Goal: Task Accomplishment & Management: Use online tool/utility

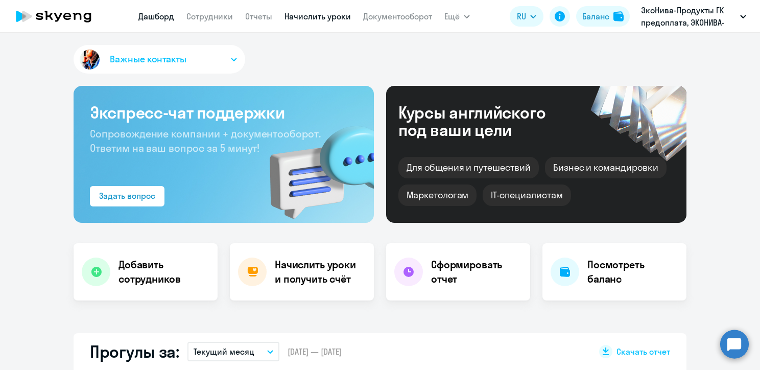
click at [296, 17] on link "Начислить уроки" at bounding box center [317, 16] width 66 height 10
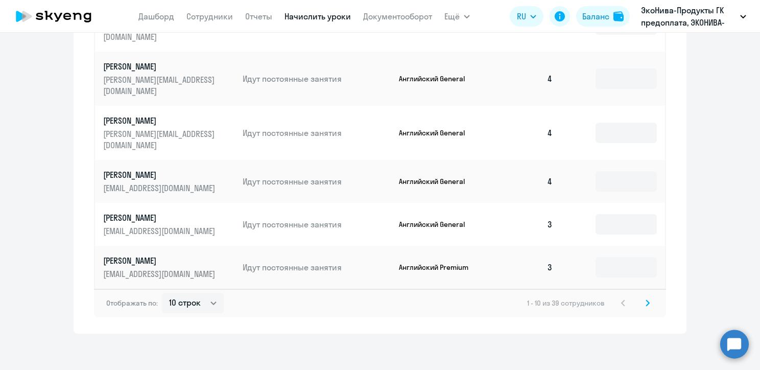
scroll to position [590, 0]
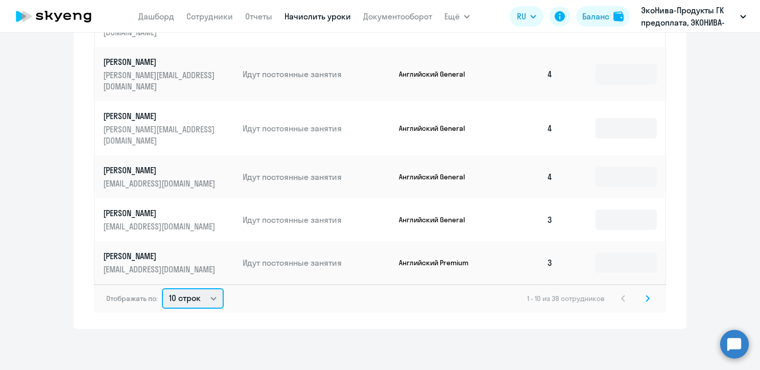
click at [200, 295] on select "10 строк 30 строк 50 строк" at bounding box center [193, 298] width 62 height 20
select select "50"
click at [162, 288] on select "10 строк 30 строк 50 строк" at bounding box center [193, 298] width 62 height 20
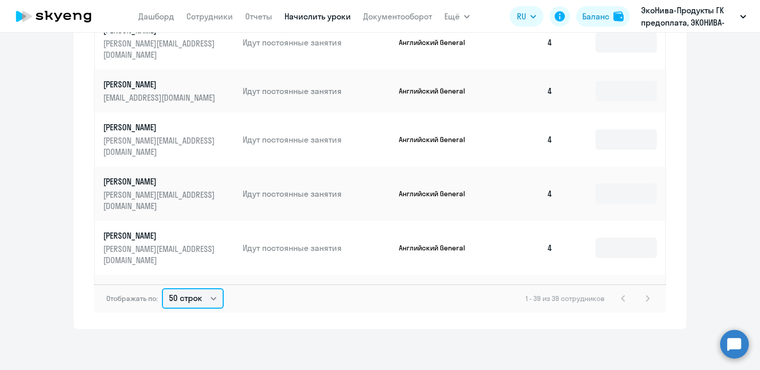
scroll to position [1276, 0]
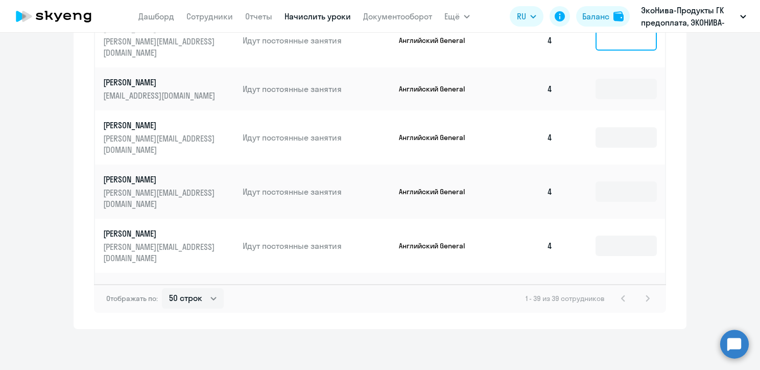
click at [607, 51] on input at bounding box center [625, 40] width 61 height 20
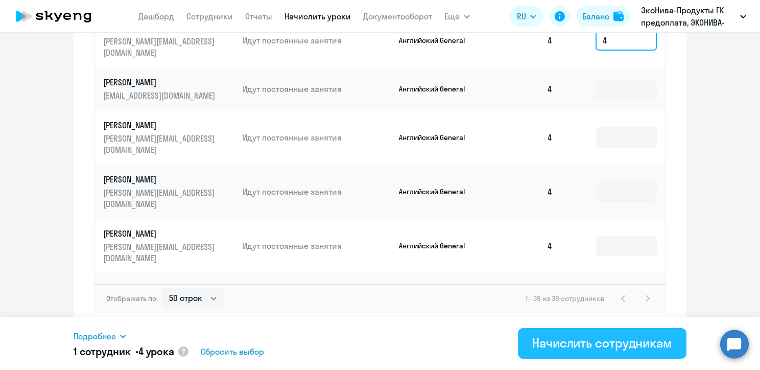
type input "4"
click at [619, 334] on div "Начислить сотрудникам" at bounding box center [602, 342] width 140 height 16
